Goal: Download file/media

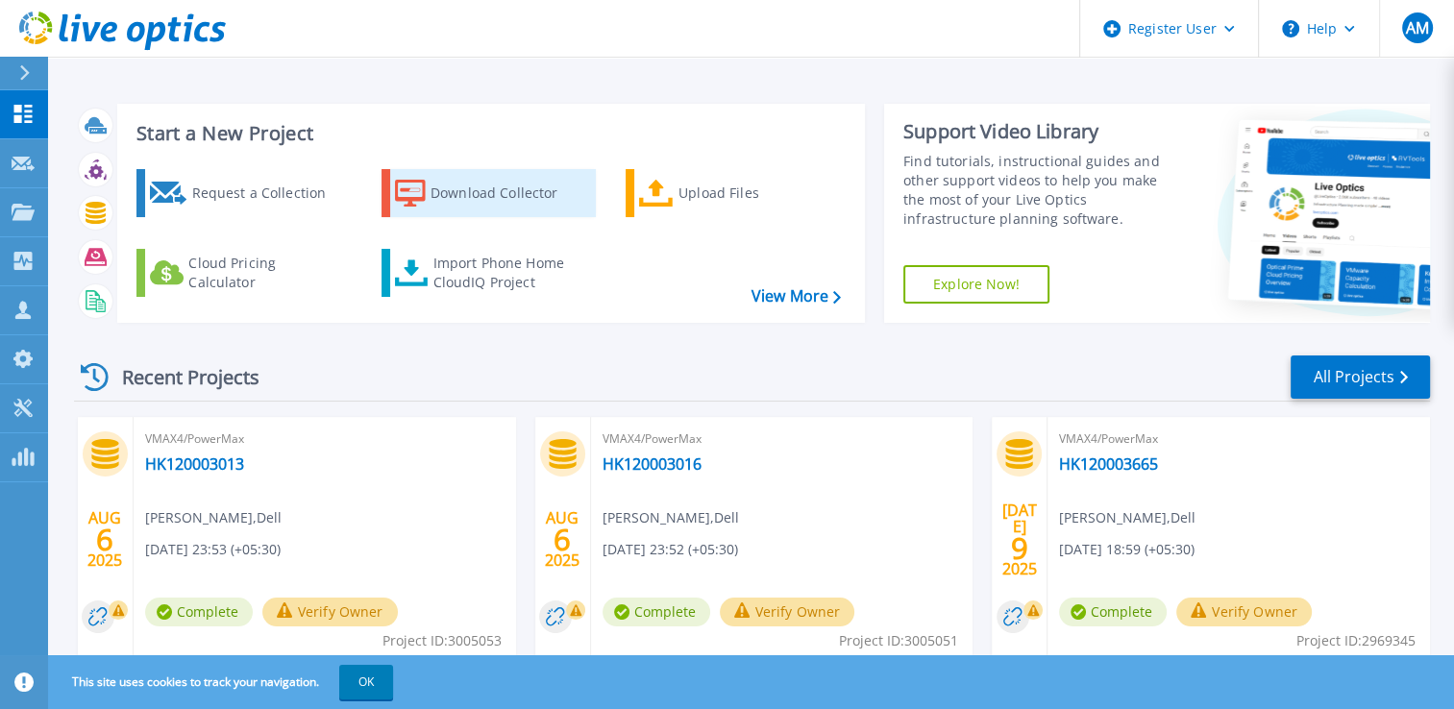
click at [434, 191] on div "Download Collector" at bounding box center [508, 193] width 154 height 38
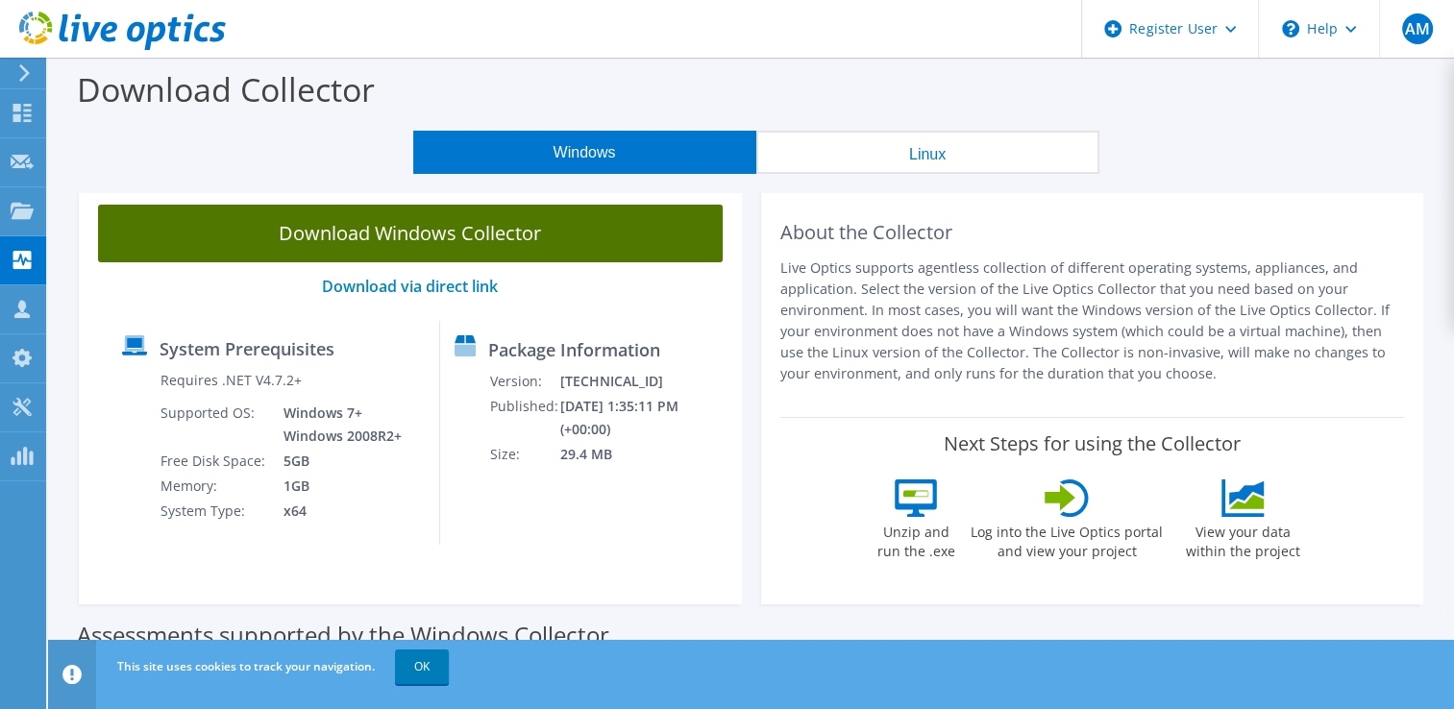
click at [332, 248] on link "Download Windows Collector" at bounding box center [410, 234] width 625 height 58
